Goal: Information Seeking & Learning: Learn about a topic

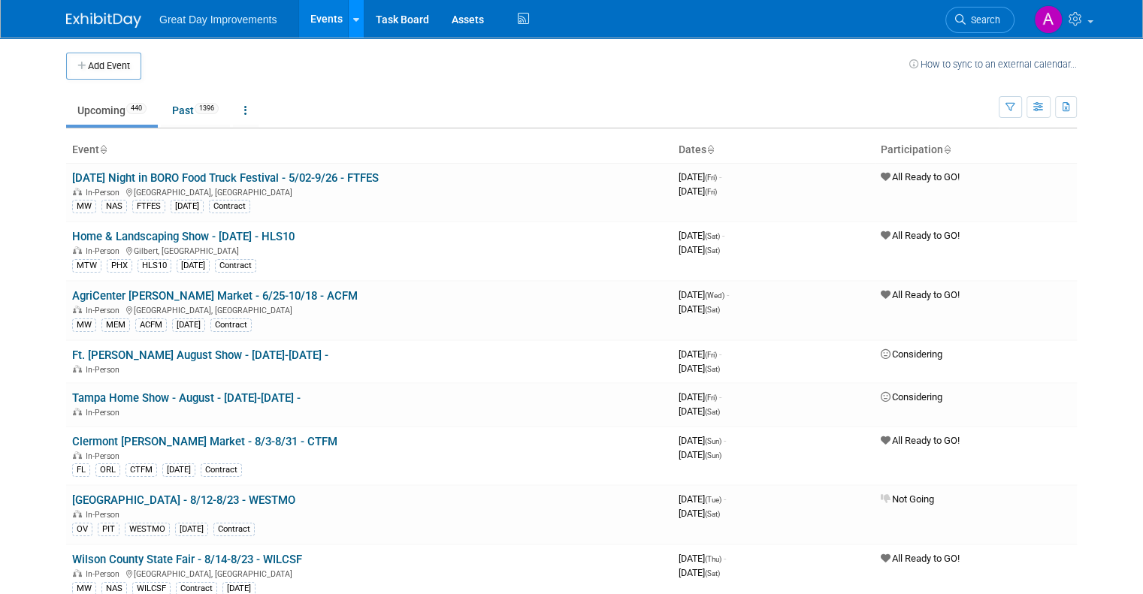
click at [334, 16] on li "Events Add Event Bulk Upload Events Shareable Event Boards Recently Viewed Even…" at bounding box center [331, 19] width 66 height 38
click at [299, 20] on link "Events" at bounding box center [326, 19] width 55 height 38
drag, startPoint x: 0, startPoint y: 0, endPoint x: 315, endPoint y: 19, distance: 315.5
click at [315, 19] on link "Events" at bounding box center [326, 19] width 55 height 38
click at [102, 110] on link "Upcoming 409" at bounding box center [112, 110] width 92 height 29
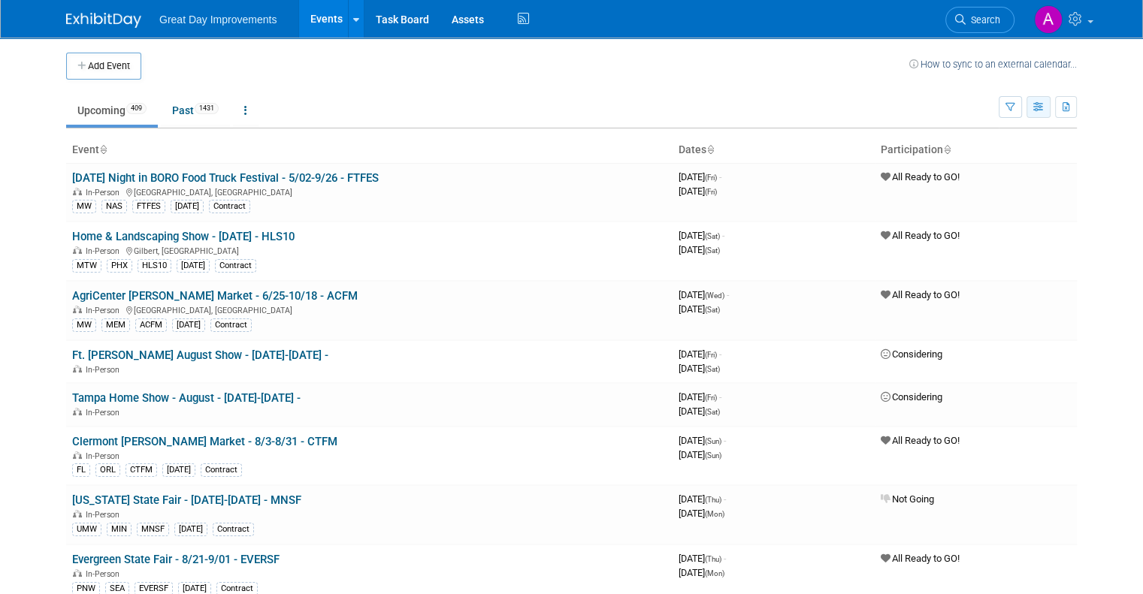
click at [1045, 108] on icon "button" at bounding box center [1038, 108] width 11 height 10
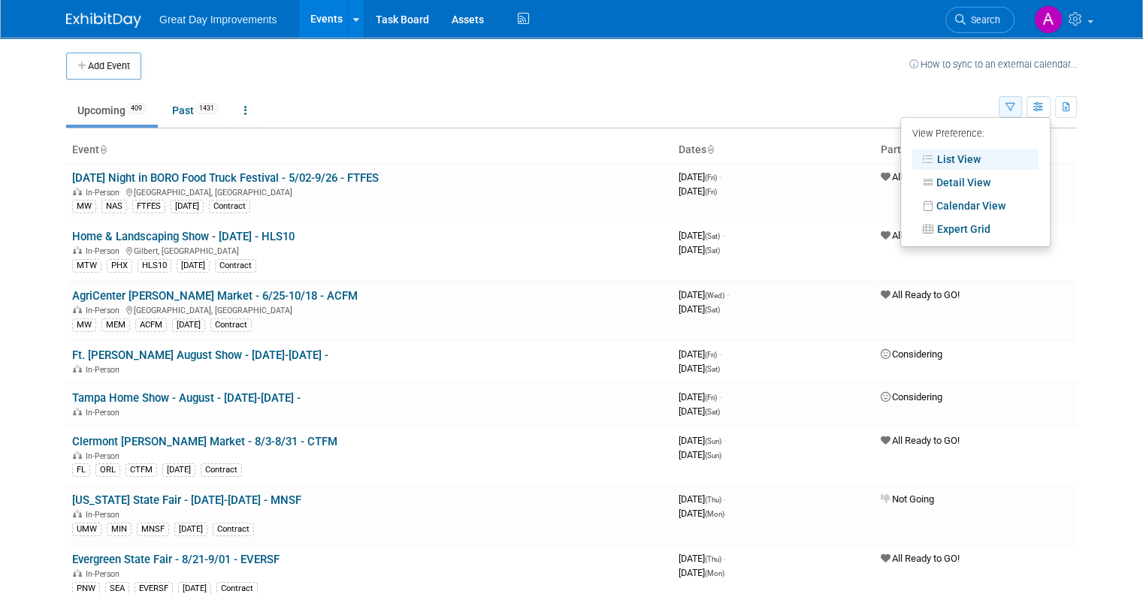
click at [1015, 103] on icon "button" at bounding box center [1011, 108] width 10 height 10
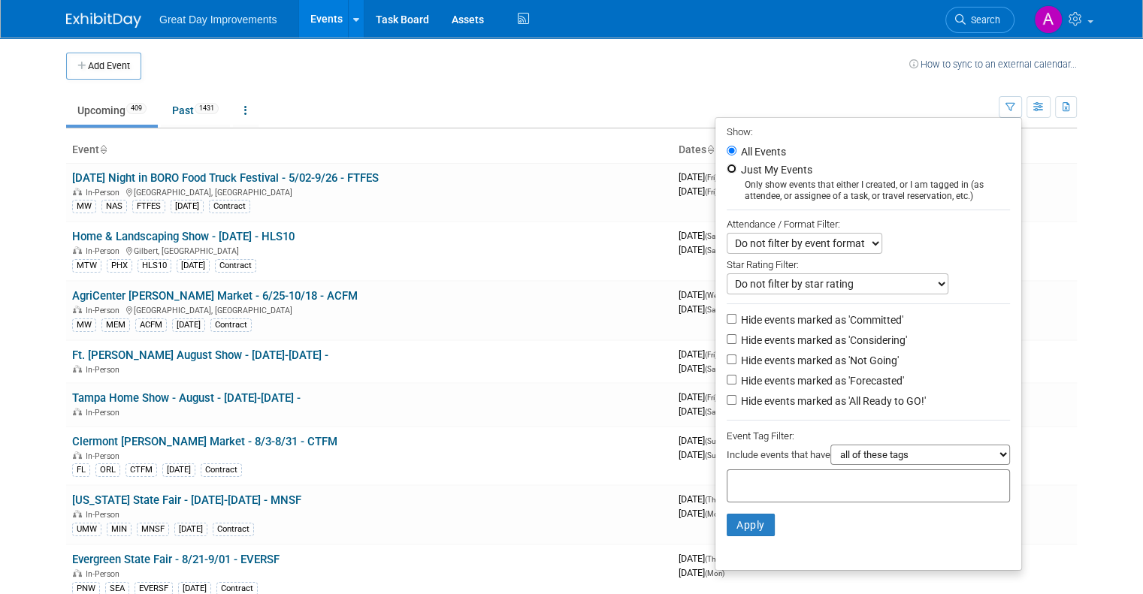
click at [737, 170] on input "Just My Events" at bounding box center [732, 169] width 10 height 10
radio input "true"
click at [803, 246] on select "Do not filter by event format Only show In-Person events Only show Virtual even…" at bounding box center [805, 243] width 156 height 21
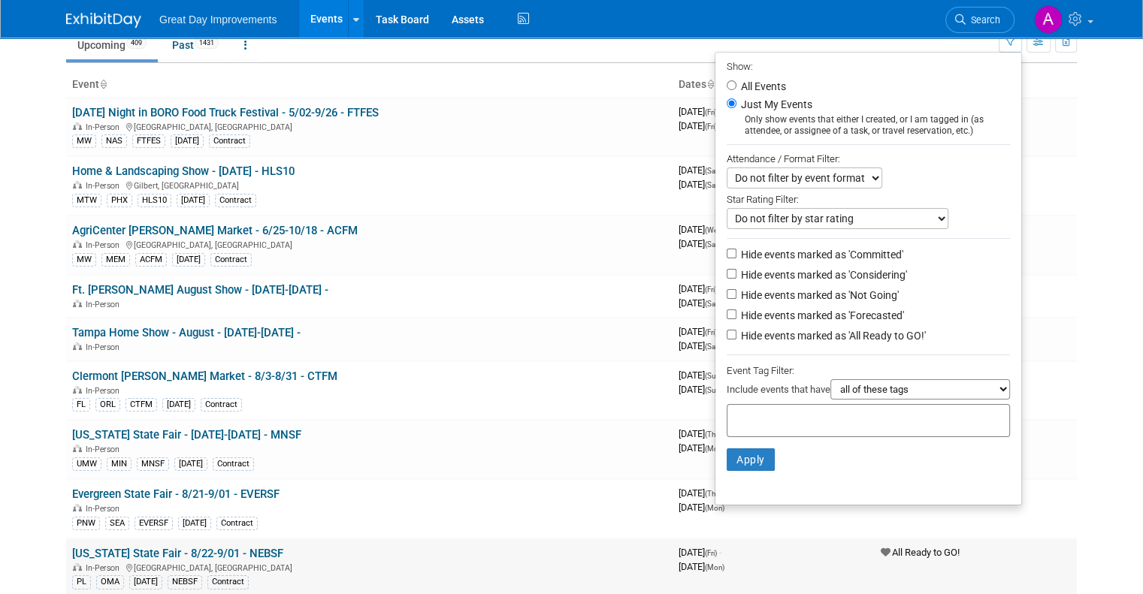
scroll to position [150, 0]
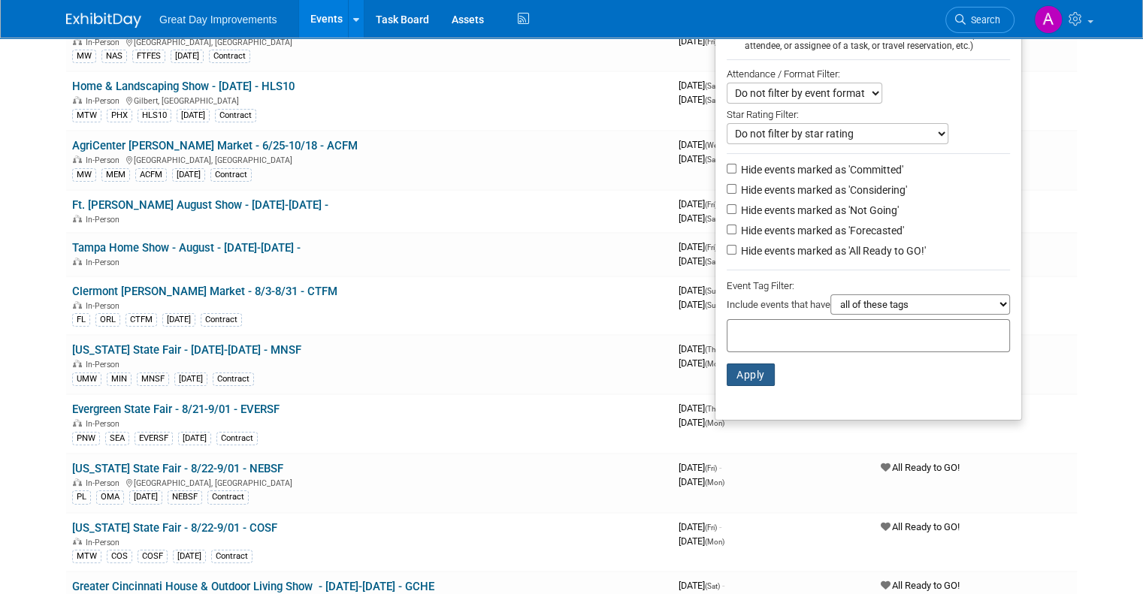
click at [758, 378] on button "Apply" at bounding box center [751, 375] width 48 height 23
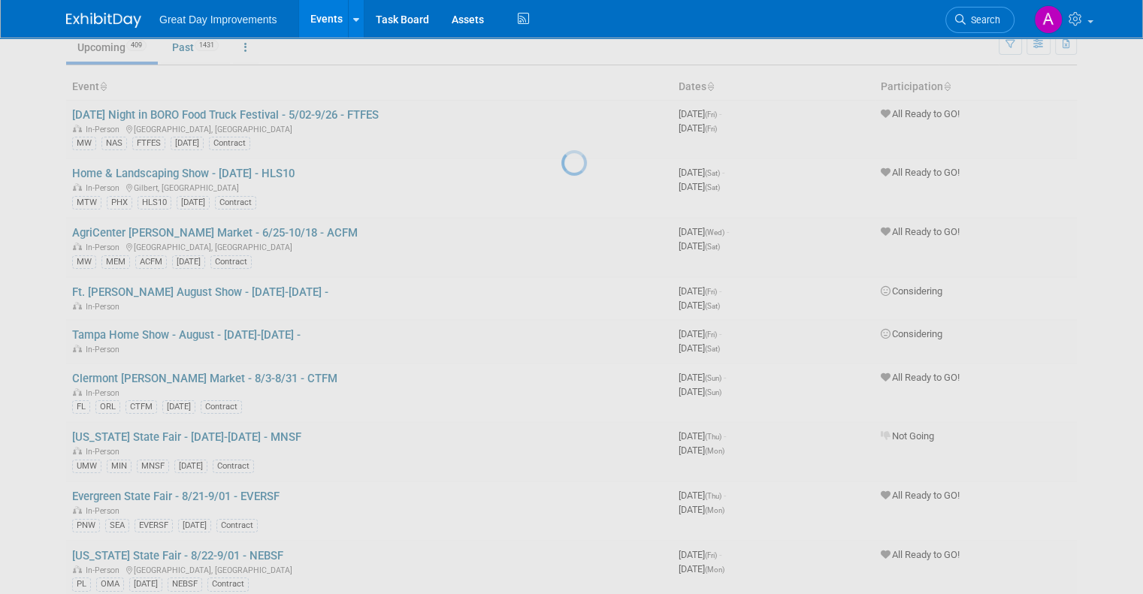
scroll to position [0, 0]
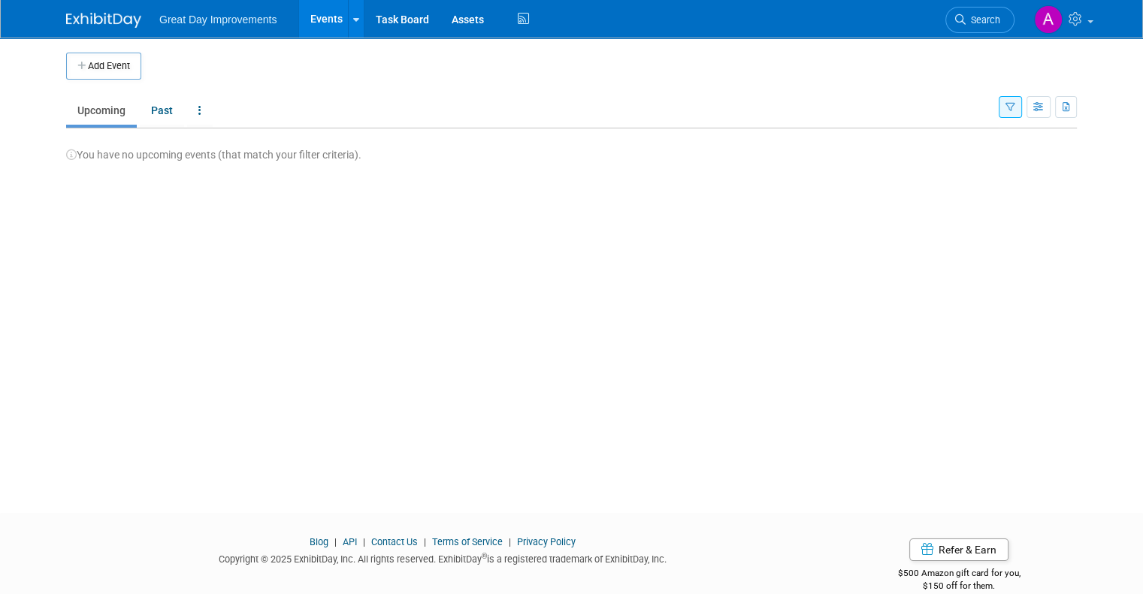
click at [168, 14] on span "Great Day Improvements" at bounding box center [217, 20] width 117 height 12
click at [80, 14] on img at bounding box center [103, 20] width 75 height 15
drag, startPoint x: 214, startPoint y: 283, endPoint x: 219, endPoint y: 274, distance: 11.1
click at [214, 283] on div "Add Event New Event Duplicate Event Warning There is another event in your work…" at bounding box center [571, 262] width 1033 height 449
click at [389, 21] on link "Task Board" at bounding box center [402, 19] width 76 height 38
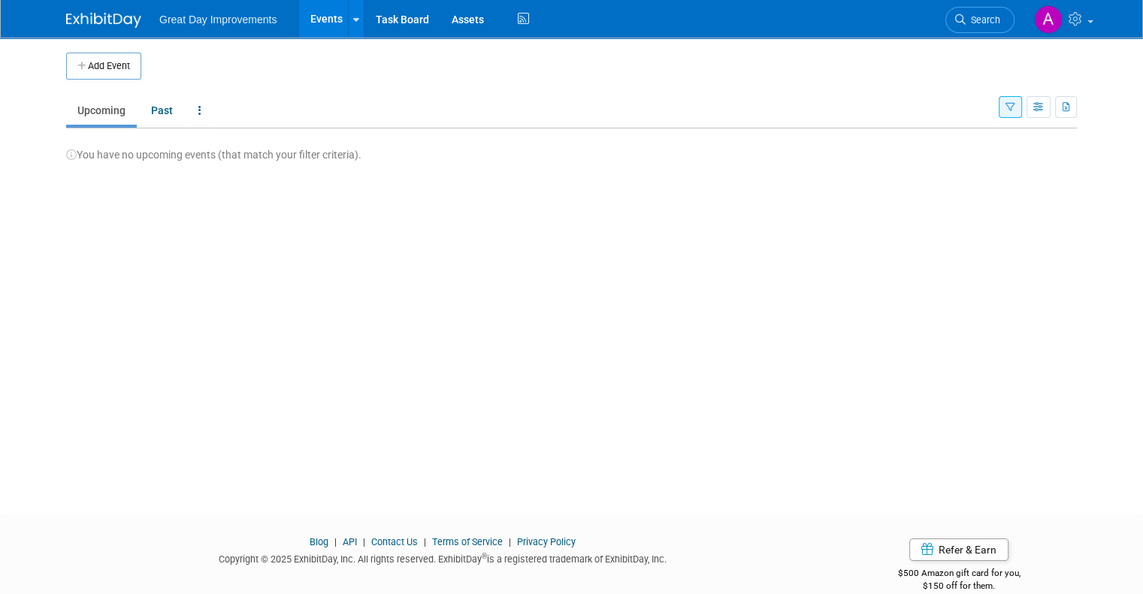
click at [1015, 103] on icon "button" at bounding box center [1011, 108] width 10 height 10
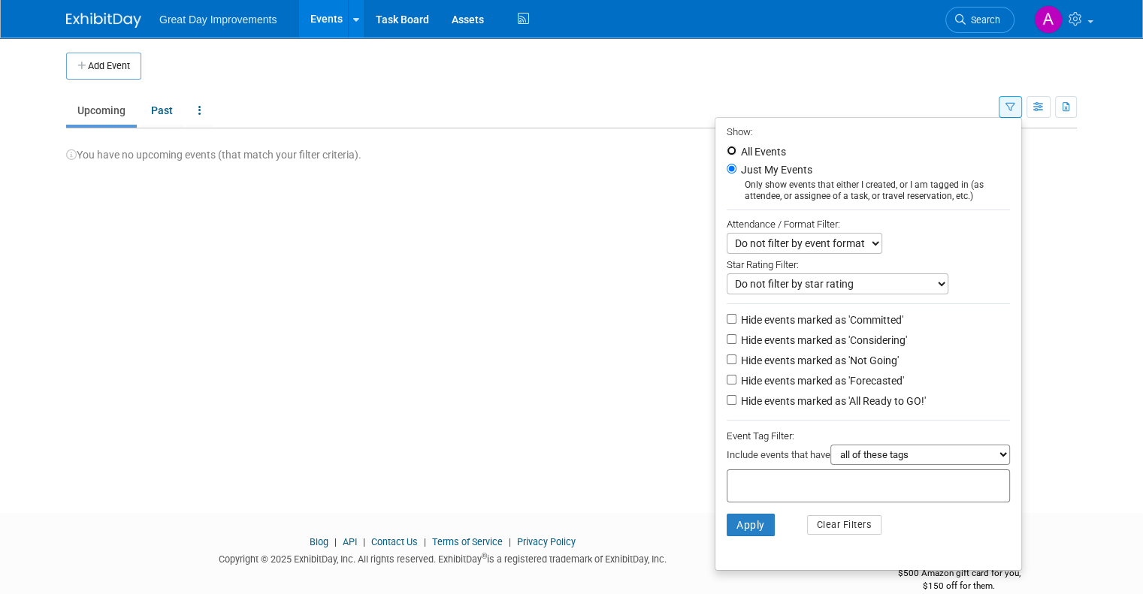
click at [737, 149] on input "All Events" at bounding box center [732, 151] width 10 height 10
radio input "true"
click at [737, 170] on input "Just My Events" at bounding box center [732, 169] width 10 height 10
radio input "true"
click at [812, 247] on select "Do not filter by event format Only show In-Person events Only show Virtual even…" at bounding box center [805, 243] width 156 height 21
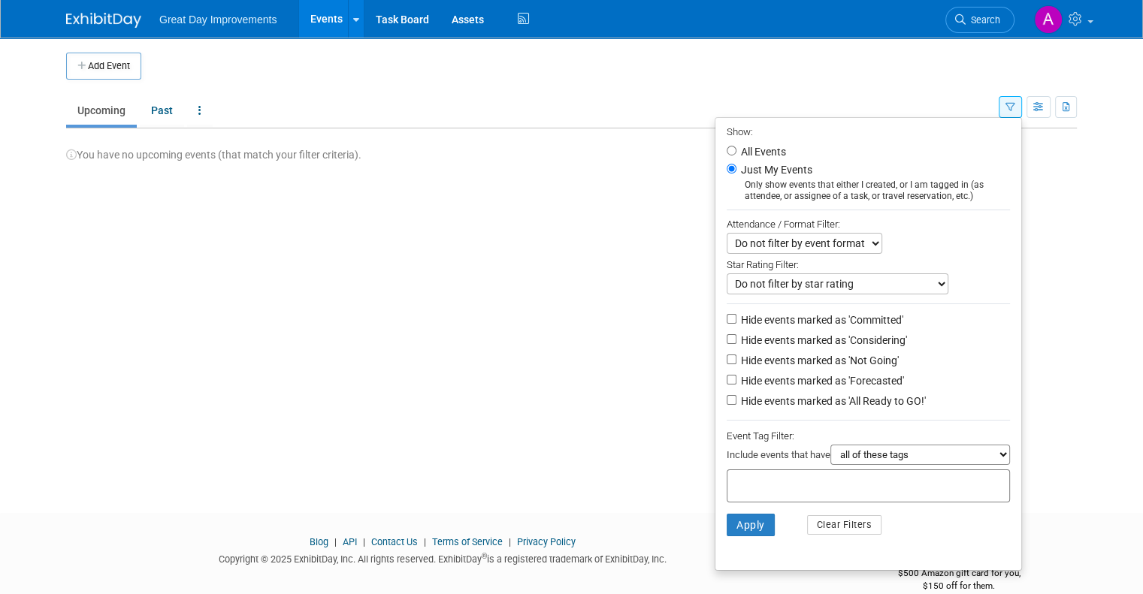
select select "1"
click at [733, 233] on select "Do not filter by event format Only show In-Person events Only show Virtual even…" at bounding box center [805, 243] width 156 height 21
click at [770, 283] on select "Do not filter by star rating Only show events with no ratings (0 stars) Only sh…" at bounding box center [838, 284] width 222 height 21
click at [815, 291] on select "Do not filter by star rating Only show events with no ratings (0 stars) Only sh…" at bounding box center [838, 284] width 222 height 21
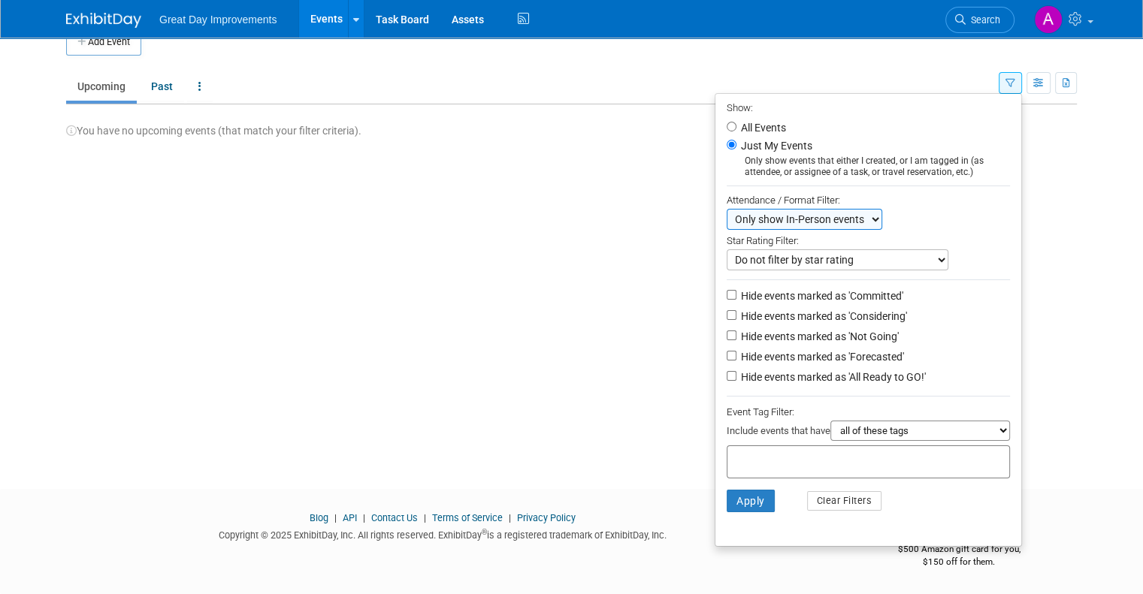
click at [815, 446] on div at bounding box center [868, 462] width 283 height 33
click at [831, 440] on div "Include events that have all of these tags any one of these tags only and exact…" at bounding box center [868, 433] width 283 height 25
click at [820, 449] on div at bounding box center [868, 462] width 283 height 33
click at [818, 453] on input "text" at bounding box center [794, 459] width 120 height 15
click at [893, 430] on select "all of these tags any one of these tags only and exactly these specific tags" at bounding box center [920, 431] width 180 height 20
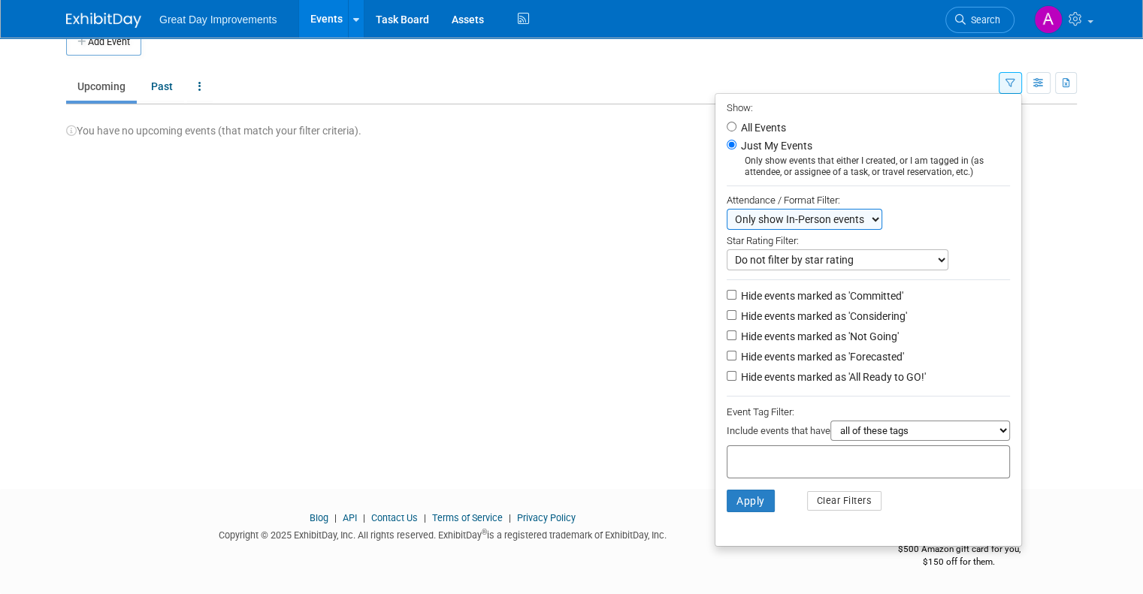
click at [777, 452] on input "text" at bounding box center [794, 459] width 120 height 15
click at [860, 433] on select "all of these tags any one of these tags only and exactly these specific tags" at bounding box center [920, 431] width 180 height 20
drag, startPoint x: 790, startPoint y: 470, endPoint x: 792, endPoint y: 460, distance: 10.0
click at [790, 467] on div at bounding box center [868, 462] width 283 height 33
click at [791, 461] on input "text" at bounding box center [794, 459] width 120 height 15
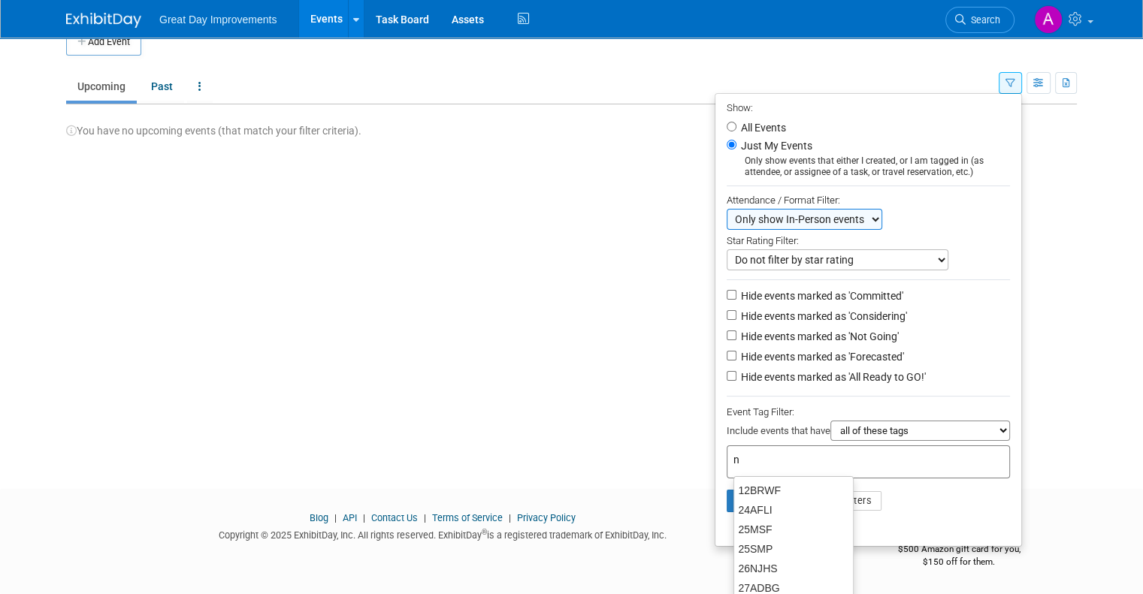
type input "ne"
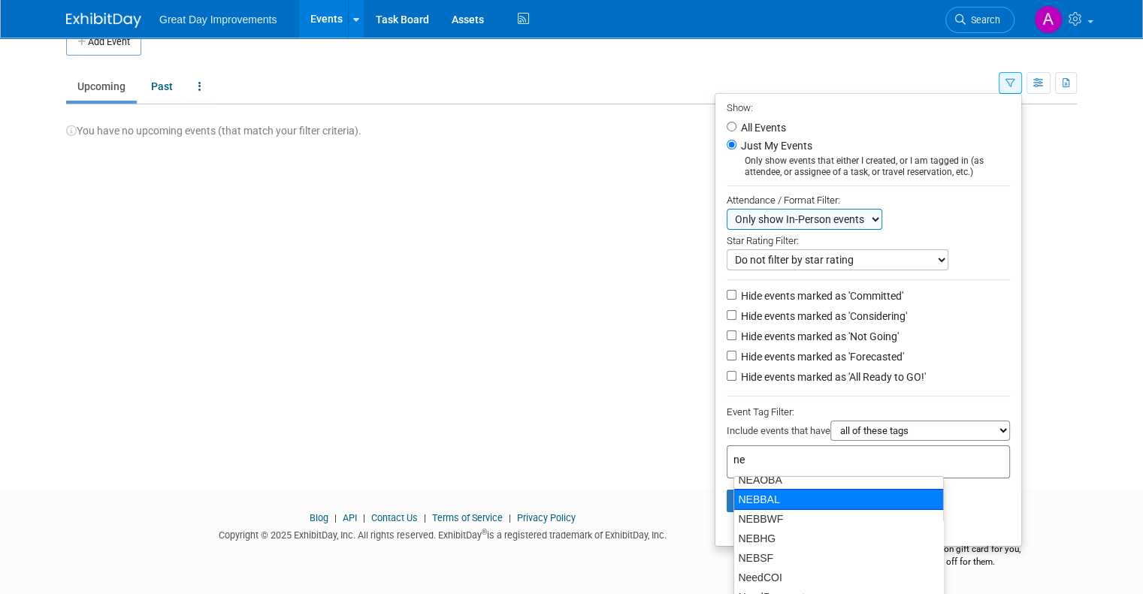
scroll to position [72, 0]
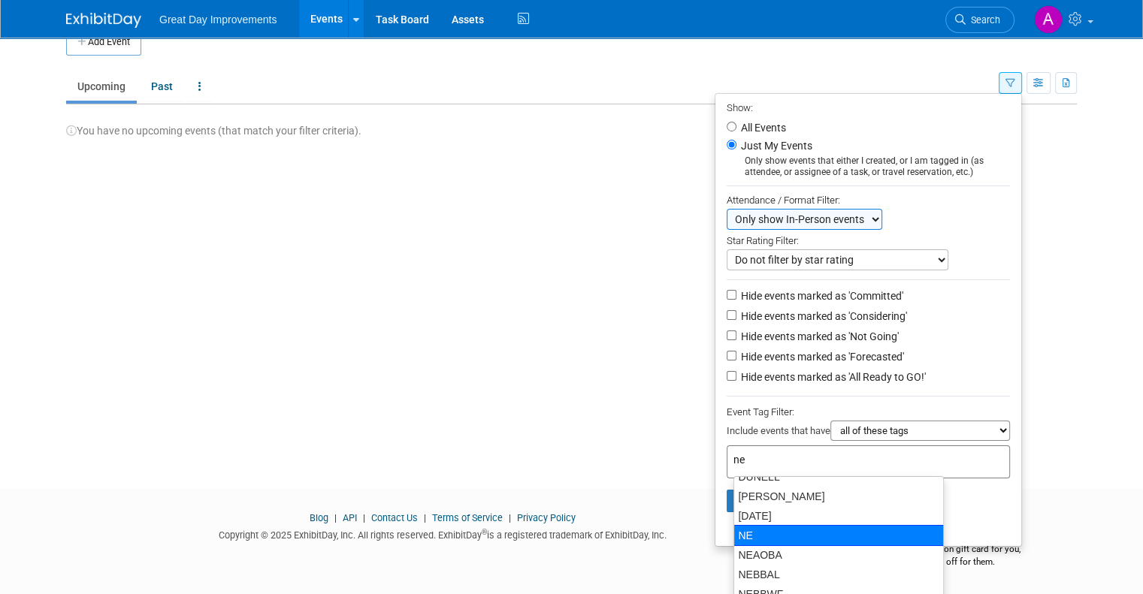
click at [749, 534] on div "NE" at bounding box center [839, 535] width 210 height 21
type input "NE"
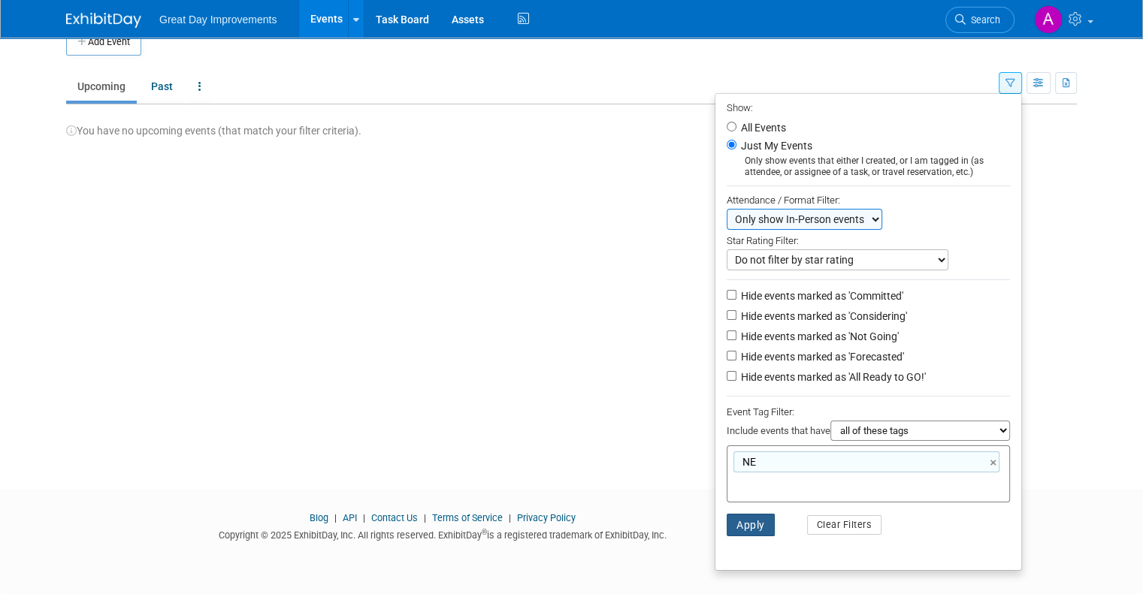
click at [766, 525] on button "Apply" at bounding box center [751, 525] width 48 height 23
